Goal: Contribute content: Add original content to the website for others to see

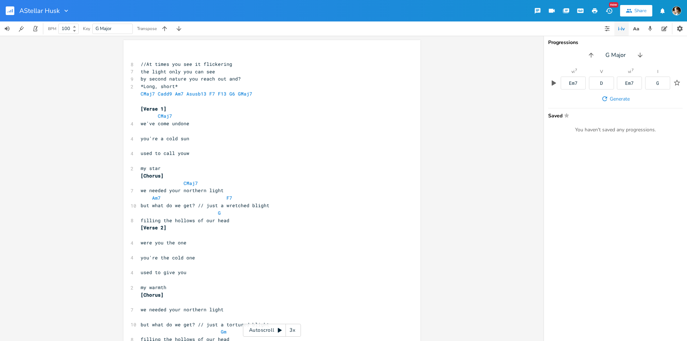
type input "Stellar Husk"
click at [202, 65] on span "//At times you see it flickering" at bounding box center [187, 64] width 92 height 6
click at [227, 68] on pre "the light only you can see" at bounding box center [268, 72] width 258 height 8
click at [244, 76] on pre "by second nature you reach out and?" at bounding box center [268, 79] width 258 height 8
click at [195, 87] on pre "*Long, short*" at bounding box center [268, 87] width 258 height 8
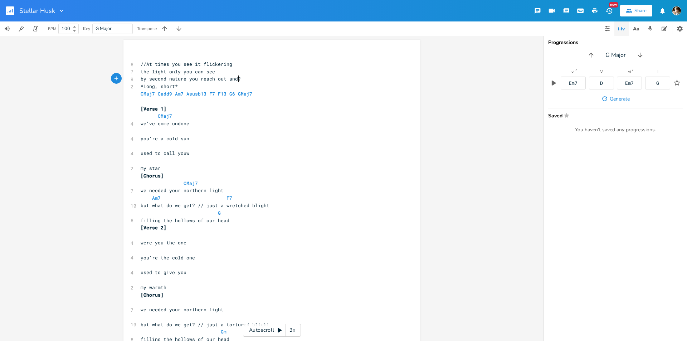
click at [247, 78] on pre "by second nature you reach out and?" at bounding box center [268, 79] width 258 height 8
click at [174, 102] on pre "​" at bounding box center [268, 102] width 258 height 8
click at [231, 95] on span "CMaj7 Cadd9 Am7 Asusb13 F7 F13 G6 GMaj7" at bounding box center [198, 94] width 115 height 6
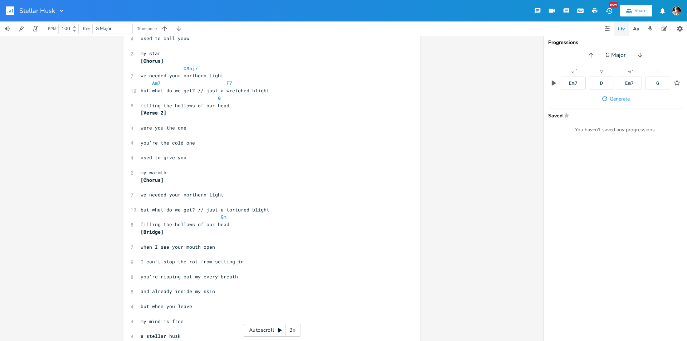
scroll to position [52, 0]
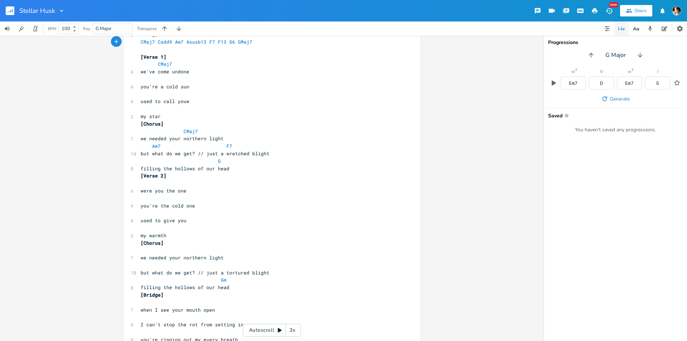
click at [13, 10] on icon "button" at bounding box center [12, 11] width 1 height 4
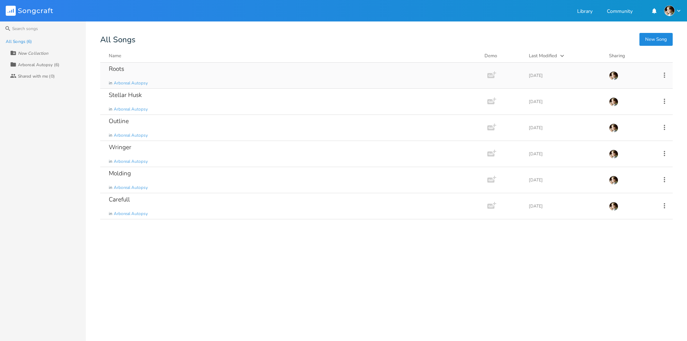
click at [153, 69] on div "Roots in Arboreal Autopsy" at bounding box center [292, 76] width 367 height 26
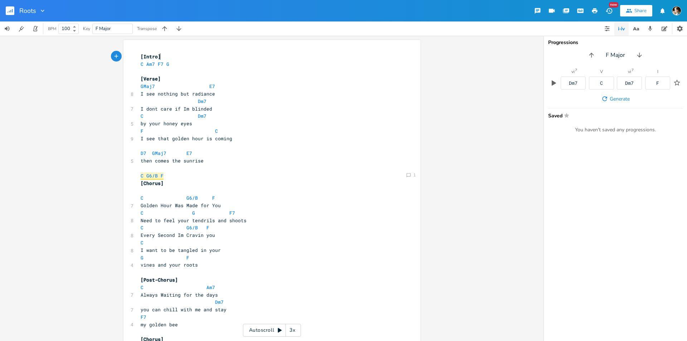
click at [256, 98] on pre "Dm7" at bounding box center [268, 102] width 258 height 8
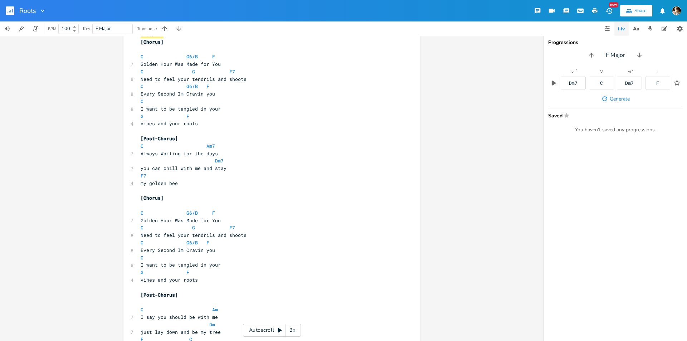
scroll to position [34, 0]
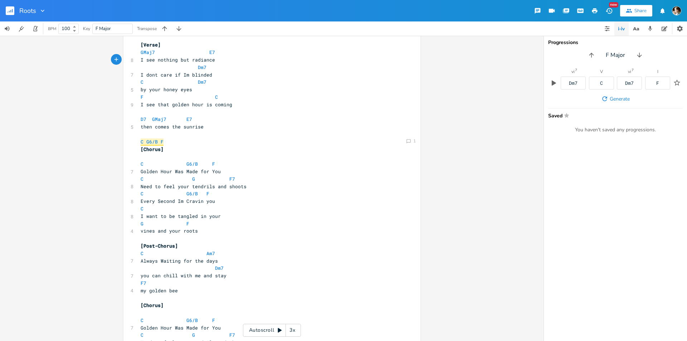
click at [251, 140] on pre "C G6/B F" at bounding box center [268, 142] width 258 height 8
click at [227, 64] on pre "Dm7" at bounding box center [268, 68] width 258 height 8
click at [165, 85] on span at bounding box center [169, 82] width 11 height 8
click at [207, 71] on pre "Dm7" at bounding box center [268, 68] width 258 height 8
click at [144, 80] on span at bounding box center [148, 82] width 9 height 8
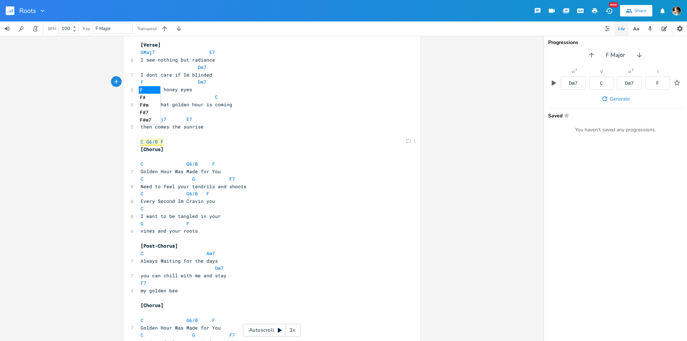
type textarea "F7"
click at [206, 82] on pre "F7 Dm7" at bounding box center [268, 82] width 258 height 8
type textarea "C"
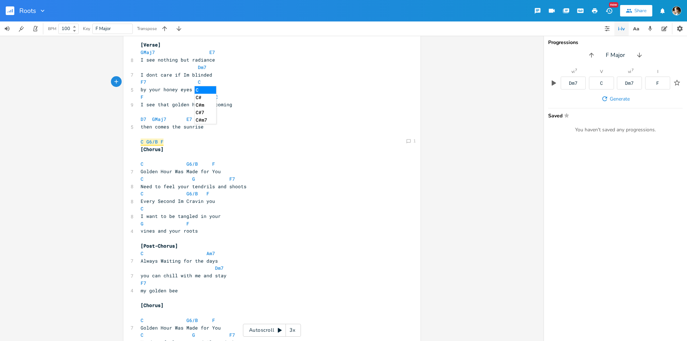
click at [145, 100] on span at bounding box center [148, 97] width 9 height 8
click at [228, 93] on pre "C" at bounding box center [268, 97] width 258 height 8
click at [223, 98] on pre "C" at bounding box center [268, 97] width 258 height 8
